Goal: Information Seeking & Learning: Learn about a topic

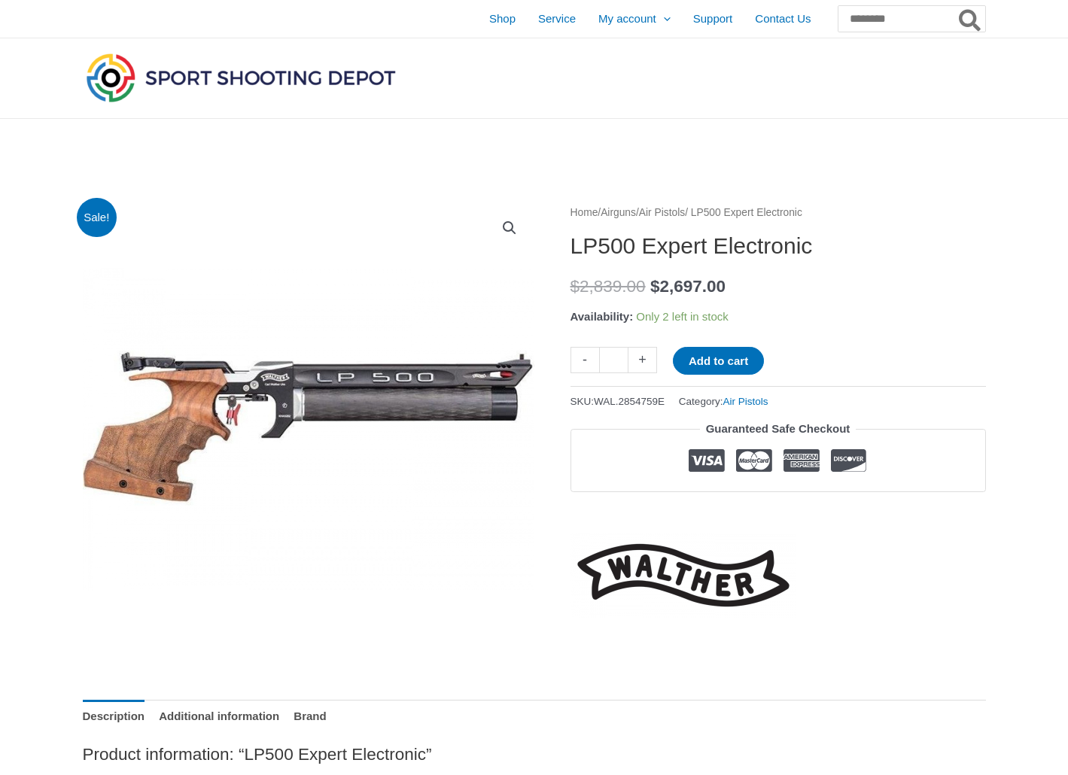
click at [385, 84] on img at bounding box center [241, 78] width 316 height 56
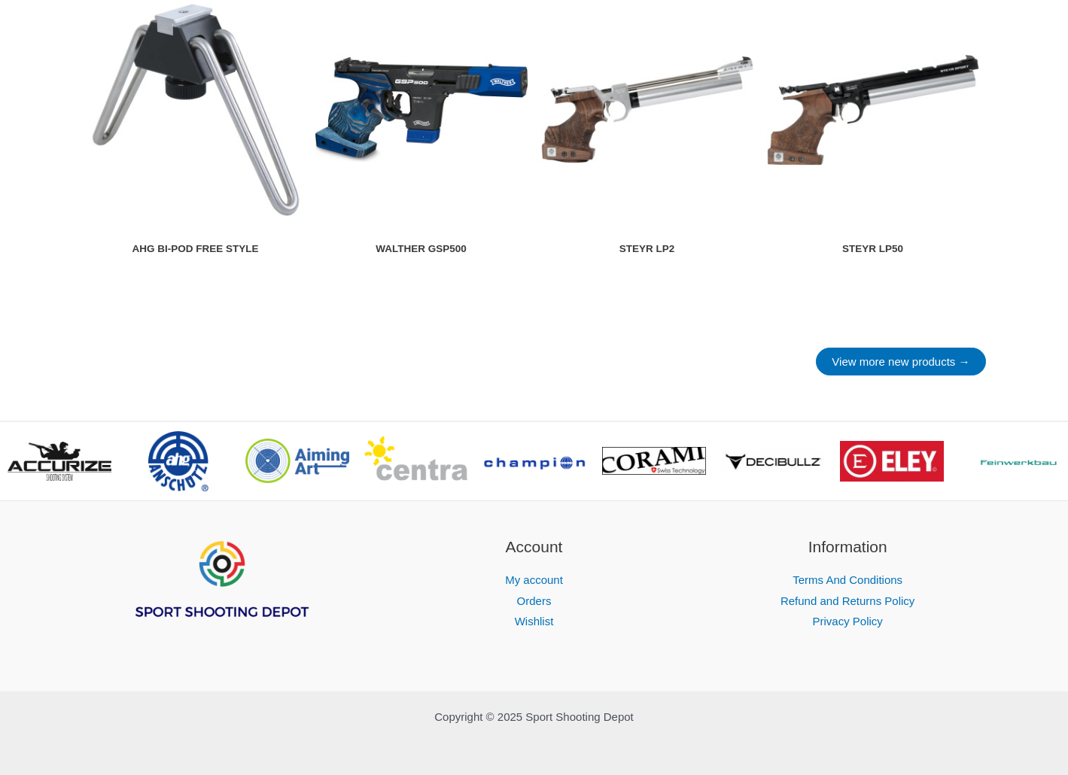
scroll to position [1963, 0]
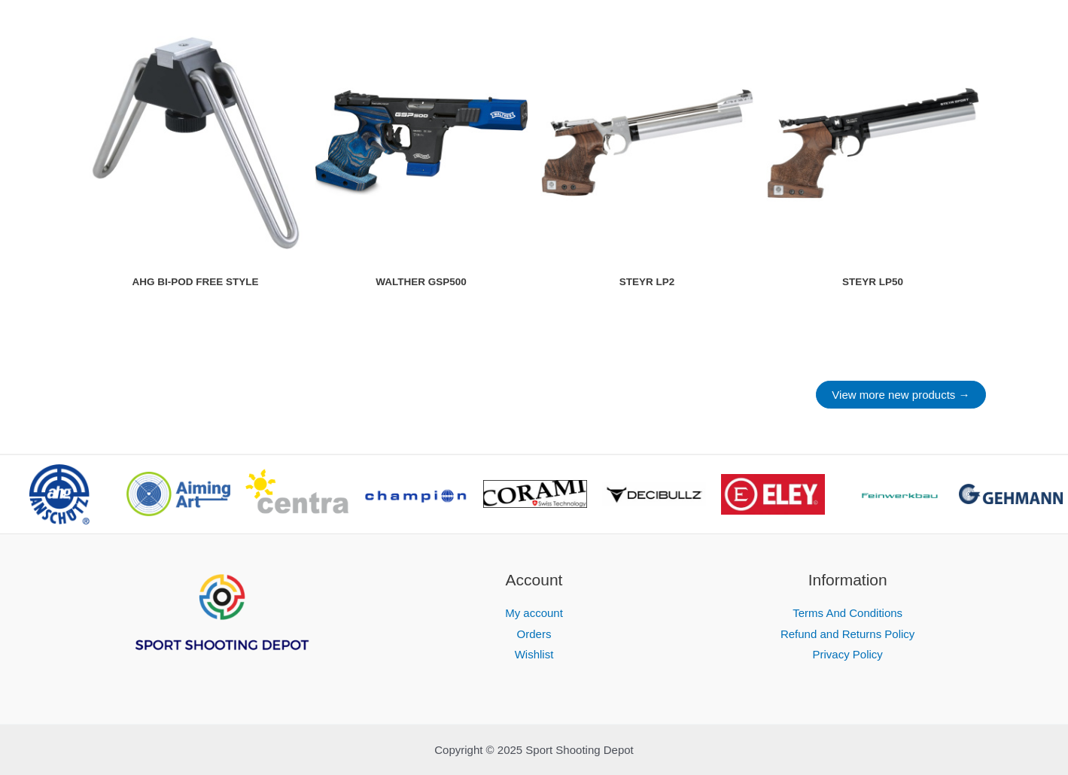
click at [810, 223] on img at bounding box center [873, 143] width 214 height 214
click at [889, 401] on link "View more new products →" at bounding box center [900, 395] width 169 height 28
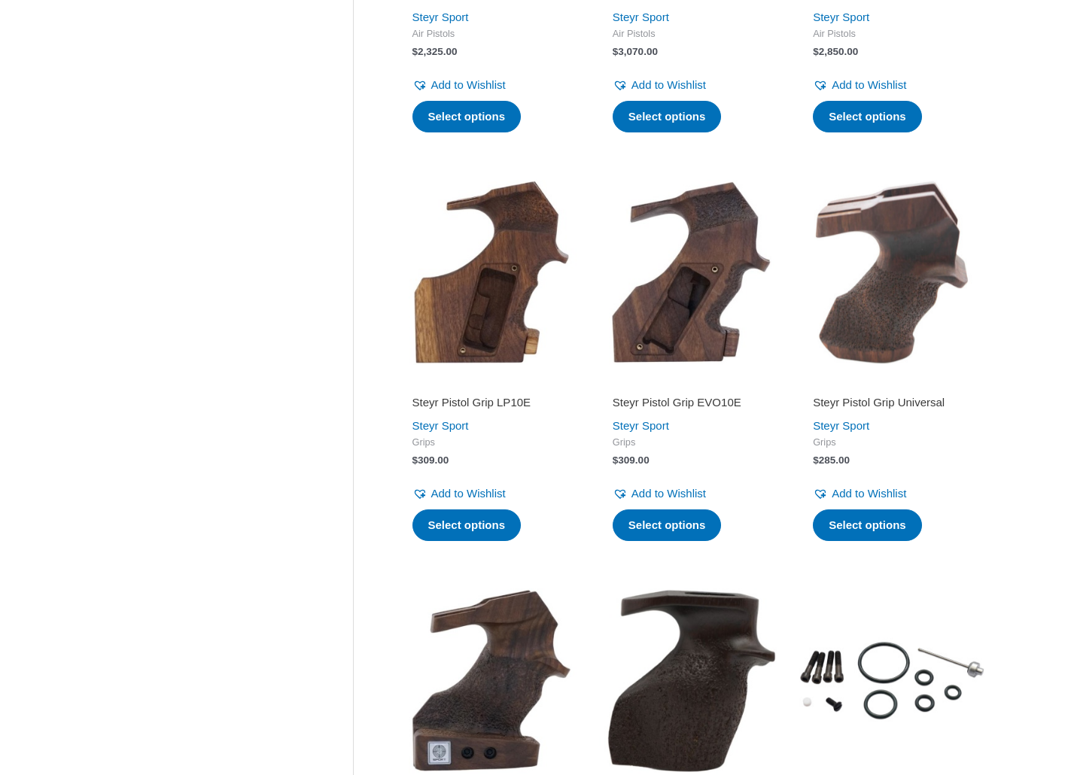
scroll to position [1380, 0]
